Goal: Task Accomplishment & Management: Use online tool/utility

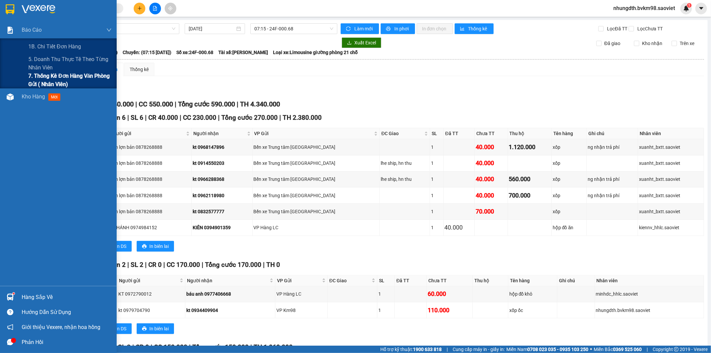
click at [57, 77] on span "7. Thống kê đơn hàng văn phòng gửi ( Nhân viên)" at bounding box center [69, 80] width 83 height 17
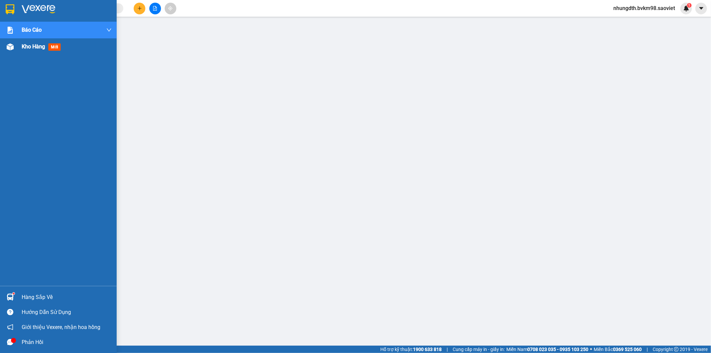
click at [28, 51] on div "Kho hàng mới" at bounding box center [43, 46] width 42 height 8
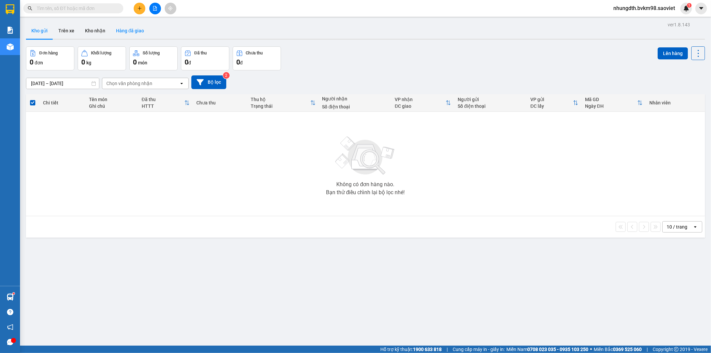
click at [135, 32] on button "Hàng đã giao" at bounding box center [130, 31] width 39 height 16
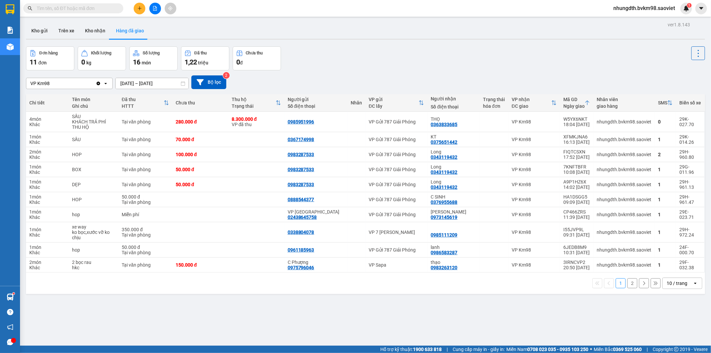
click at [151, 80] on input "[DATE] – [DATE]" at bounding box center [152, 83] width 73 height 11
click at [347, 76] on div "VP Km98 Clear value open [DATE] – [DATE] Press the down arrow key to interact w…" at bounding box center [365, 82] width 679 height 14
click at [627, 283] on button "2" at bounding box center [632, 283] width 10 height 10
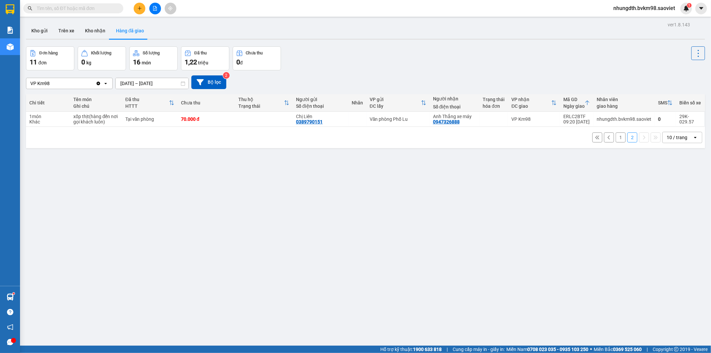
click at [615, 137] on button "1" at bounding box center [620, 137] width 10 height 10
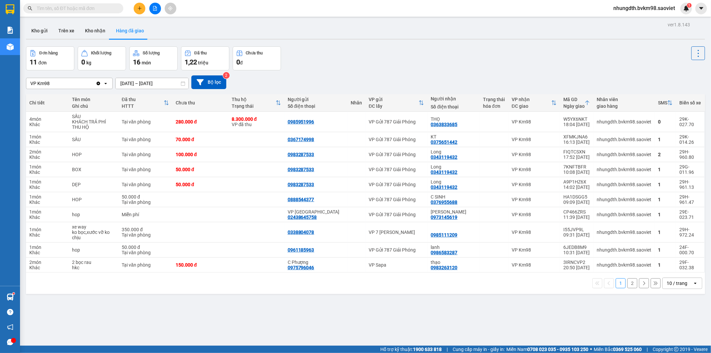
click at [628, 284] on button "2" at bounding box center [632, 283] width 10 height 10
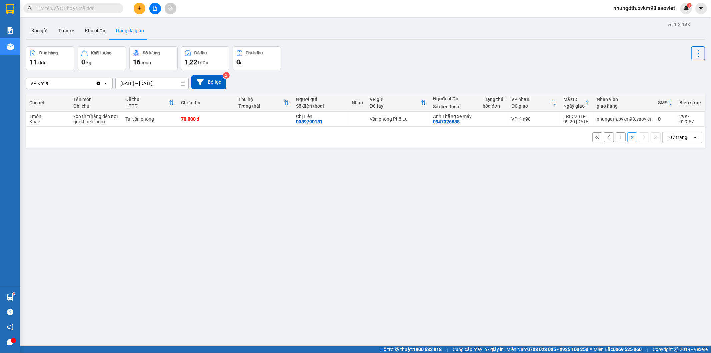
click at [615, 136] on button "1" at bounding box center [620, 137] width 10 height 10
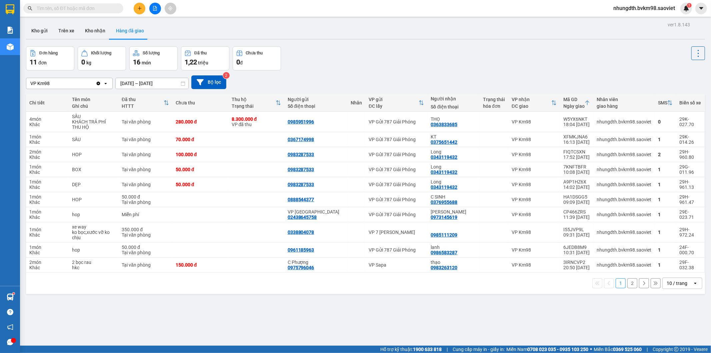
click at [75, 9] on input "text" at bounding box center [76, 8] width 79 height 7
click at [158, 8] on button at bounding box center [155, 9] width 12 height 12
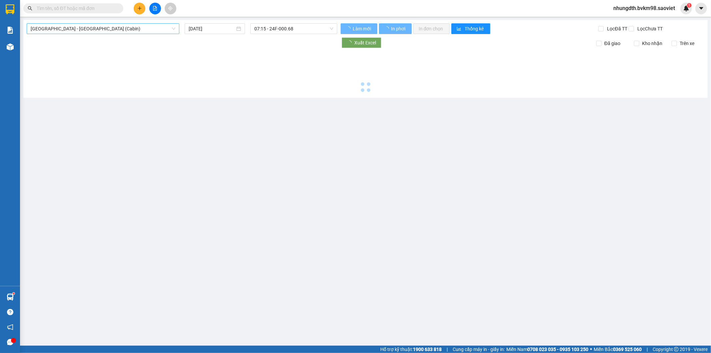
click at [126, 29] on span "[GEOGRAPHIC_DATA] - [GEOGRAPHIC_DATA] (Cabin)" at bounding box center [103, 29] width 145 height 10
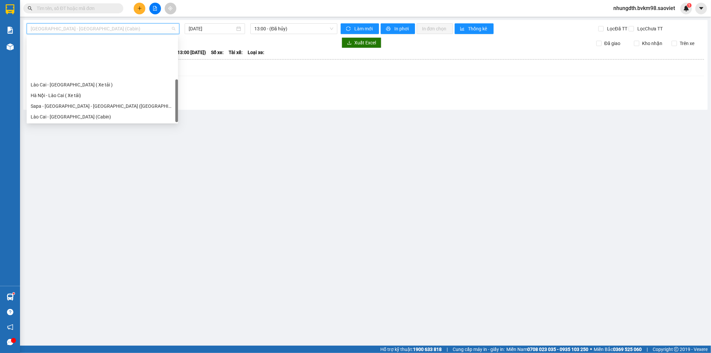
scroll to position [53, 0]
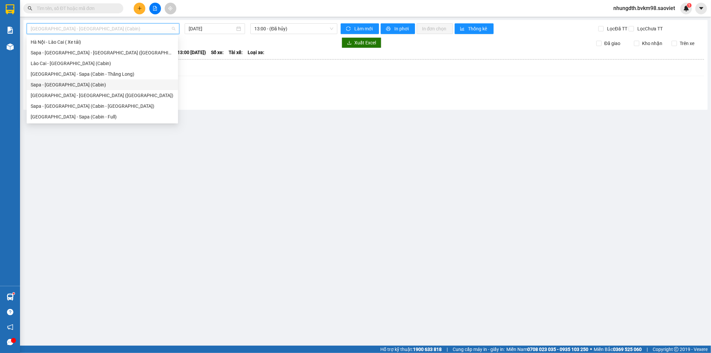
click at [81, 87] on div "Sapa - [GEOGRAPHIC_DATA] (Cabin)" at bounding box center [102, 84] width 143 height 7
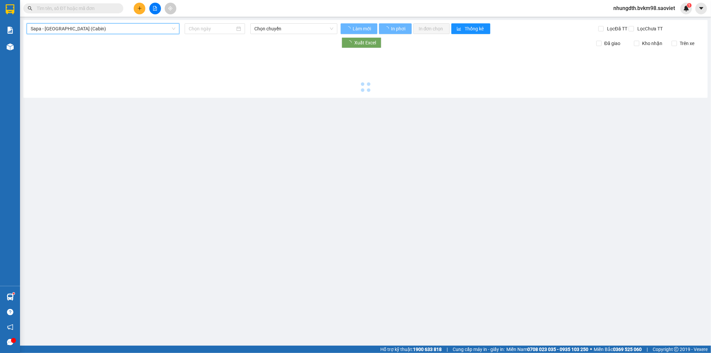
type input "[DATE]"
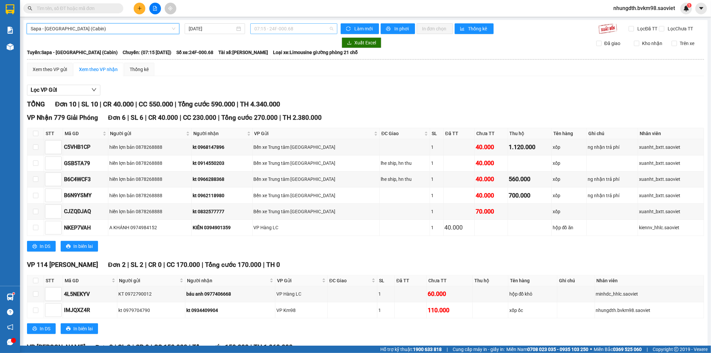
click at [303, 27] on span "07:15 - 24F-000.68" at bounding box center [293, 29] width 79 height 10
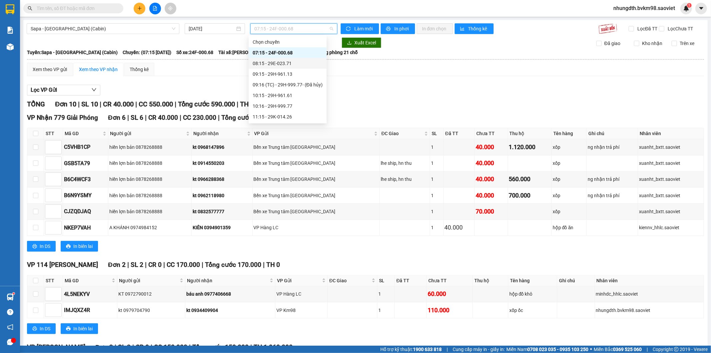
click at [297, 64] on div "08:15 - 29E-023.71" at bounding box center [288, 63] width 70 height 7
